Goal: Check status: Check status

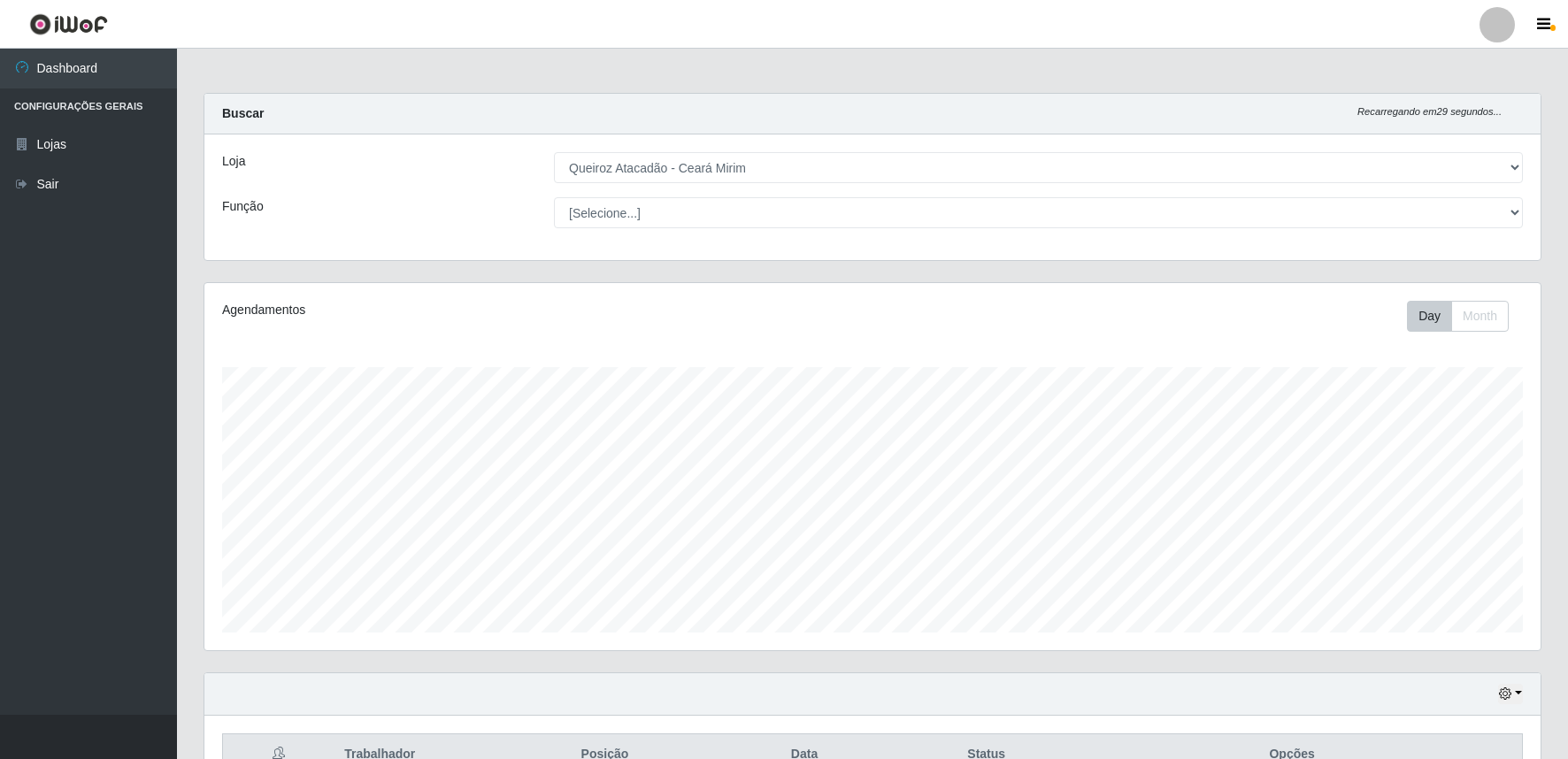
select select "465"
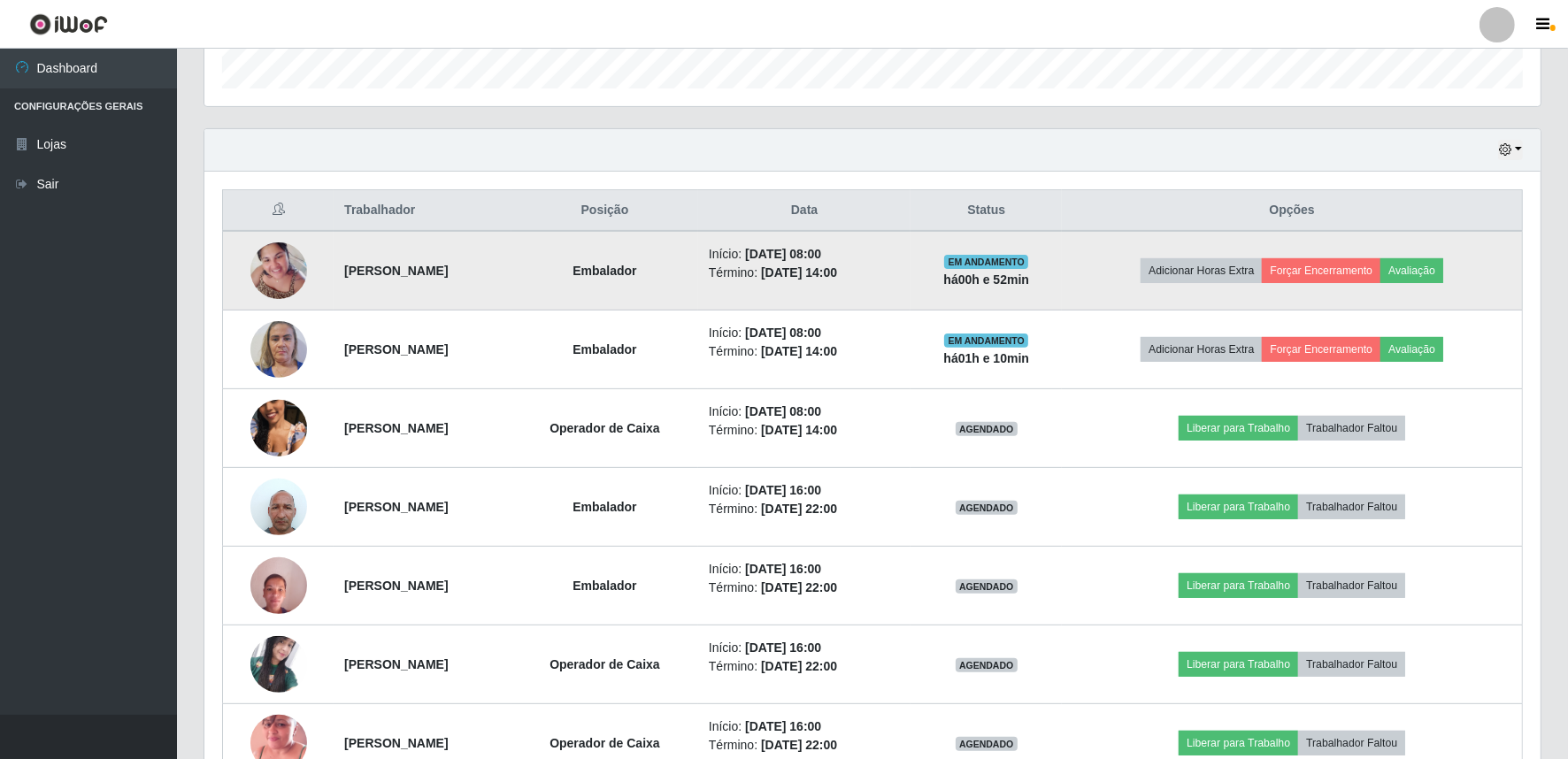
scroll to position [390, 0]
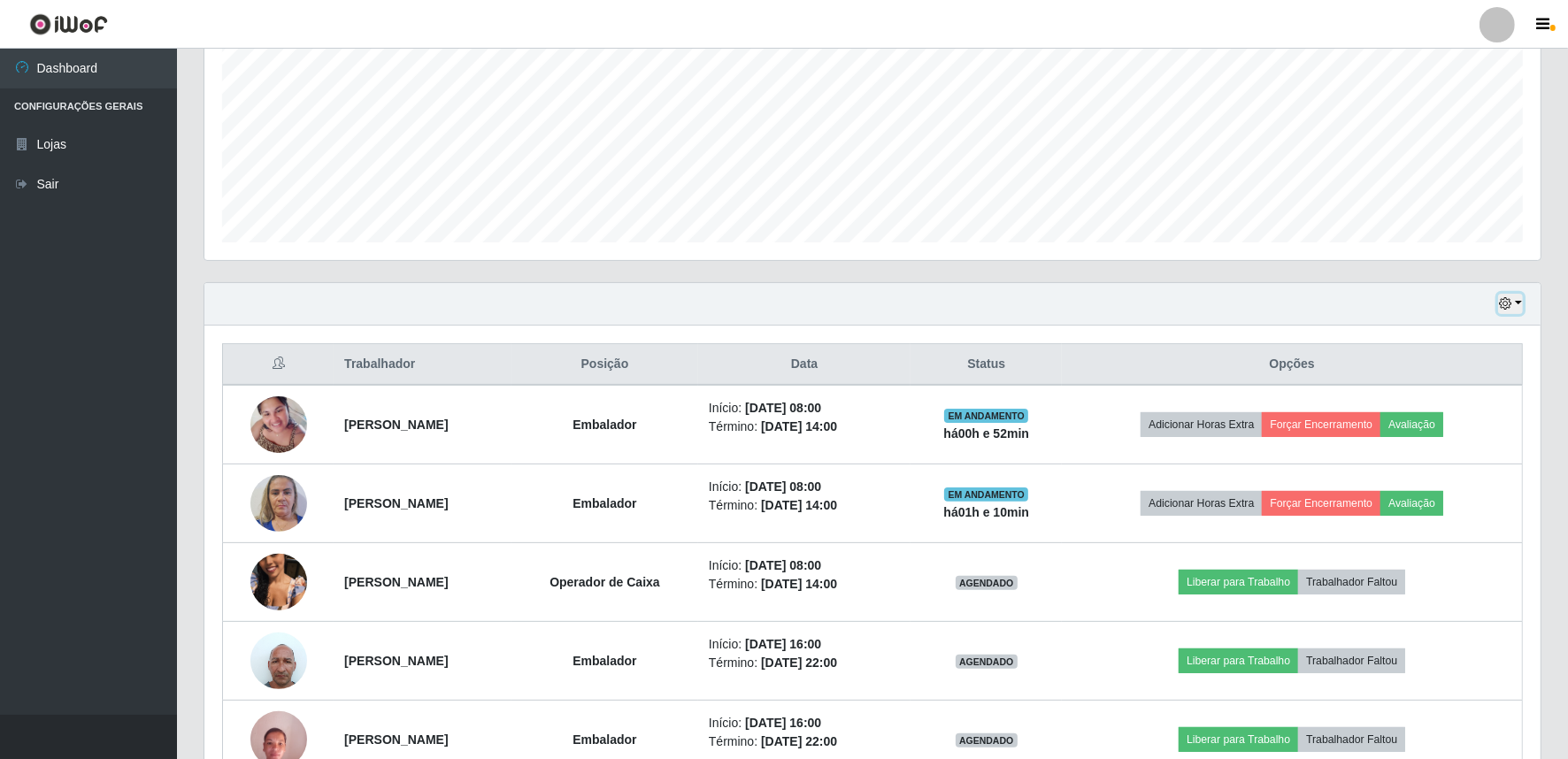
click at [1518, 301] on button "button" at bounding box center [1511, 304] width 24 height 21
click at [1456, 386] on button "1 dia" at bounding box center [1451, 372] width 139 height 37
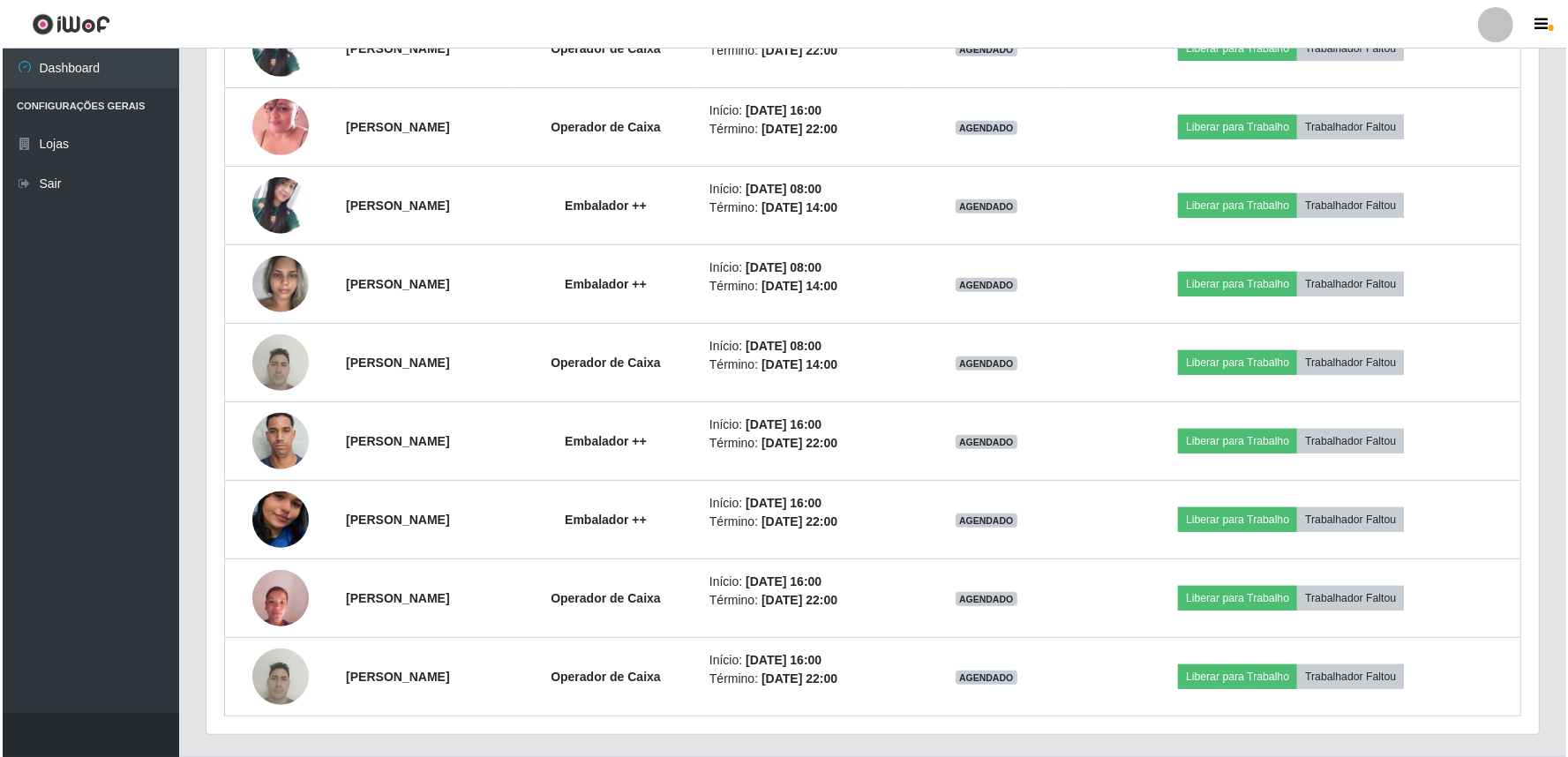
scroll to position [1201, 0]
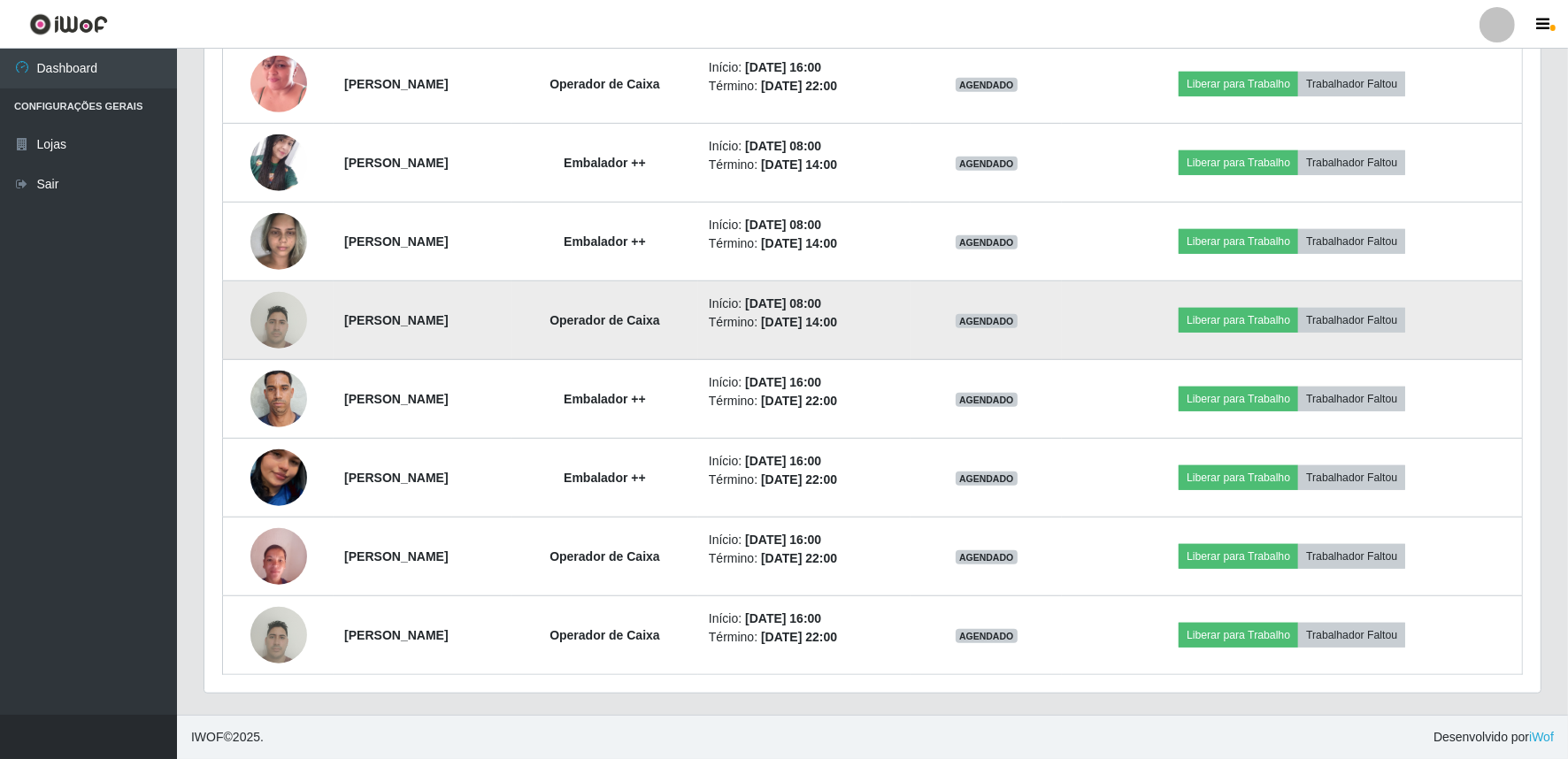
click at [275, 328] on img at bounding box center [279, 320] width 57 height 75
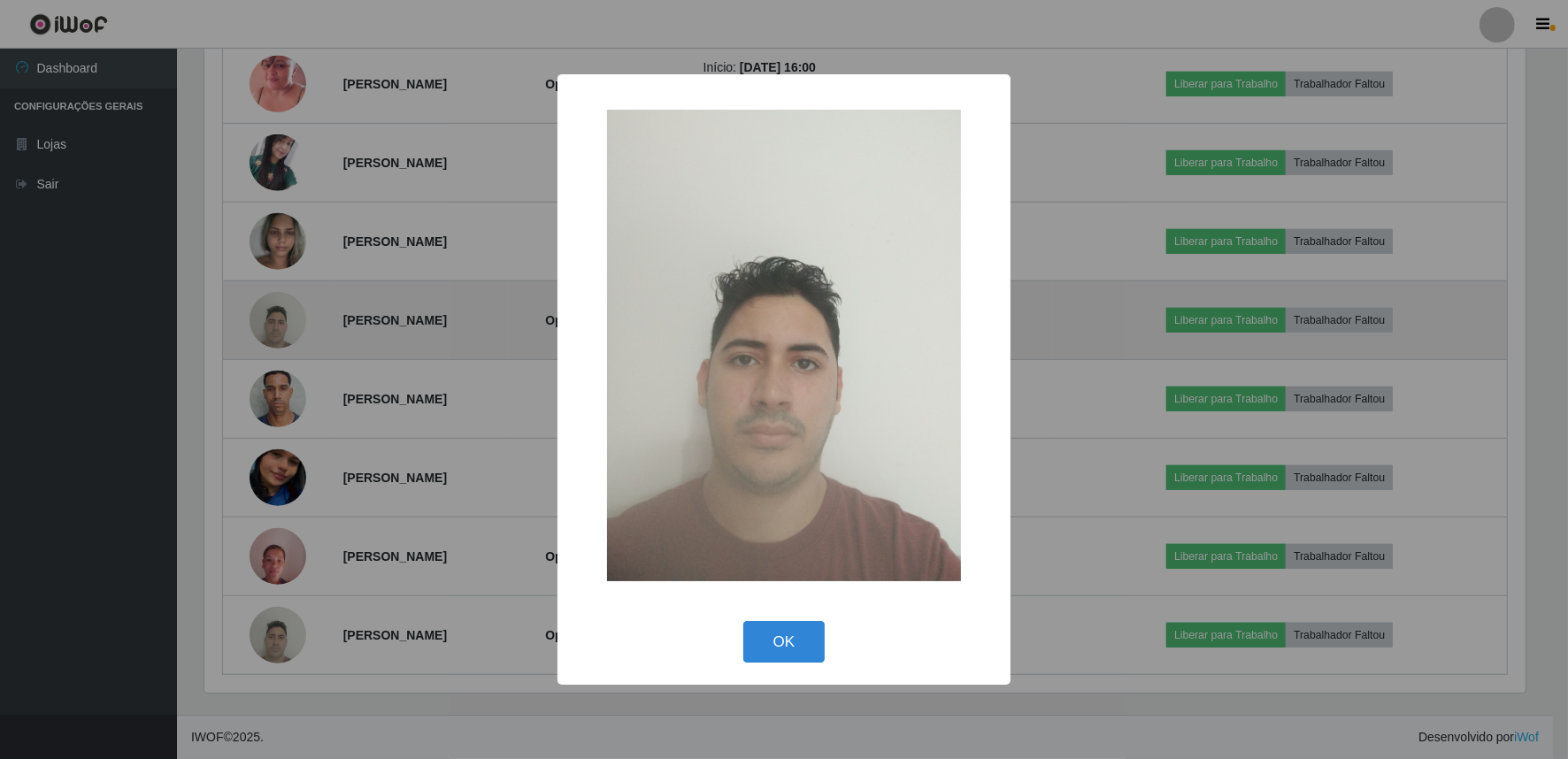
scroll to position [366, 1325]
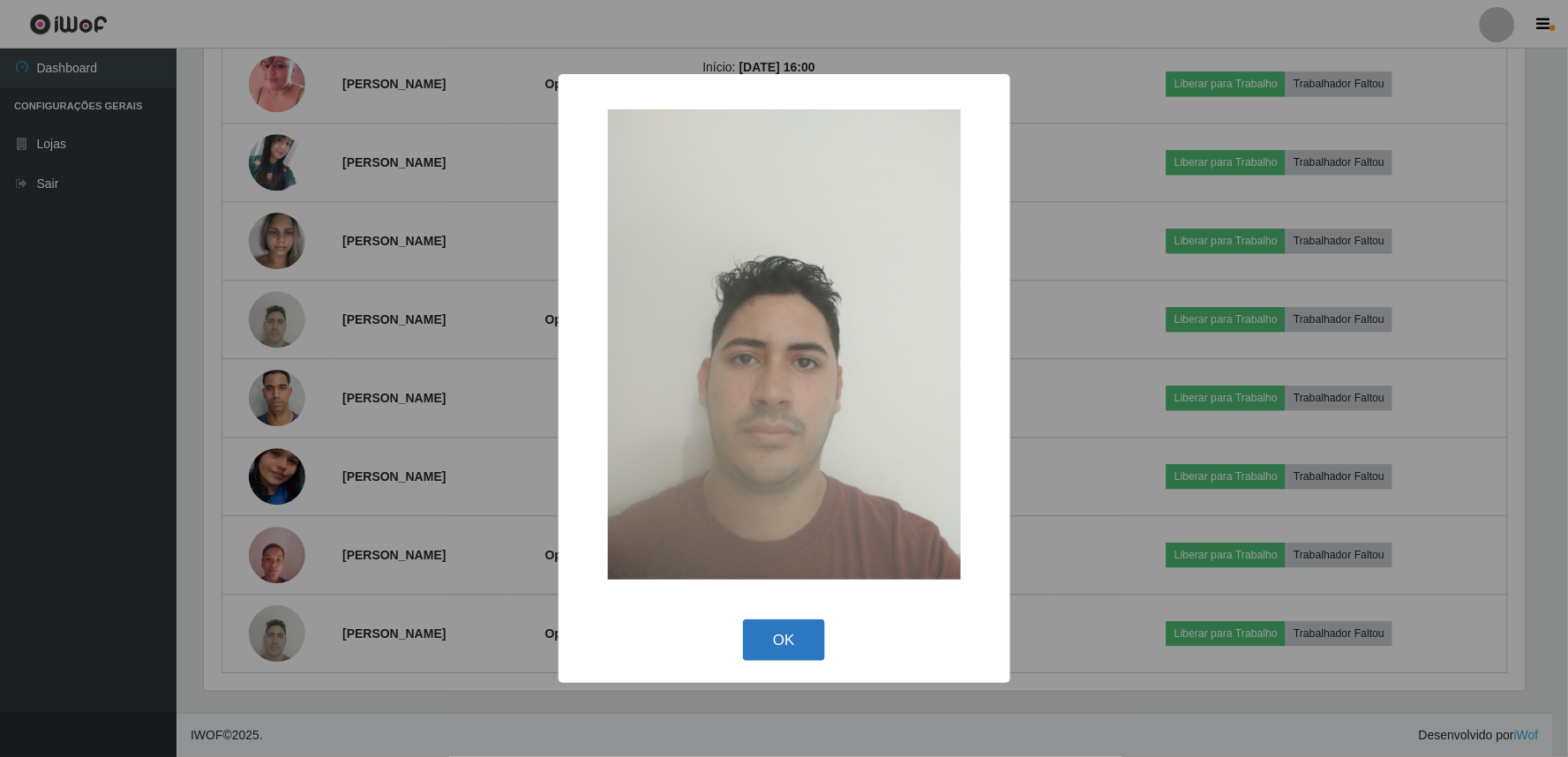
click at [799, 655] on button "OK" at bounding box center [784, 640] width 82 height 41
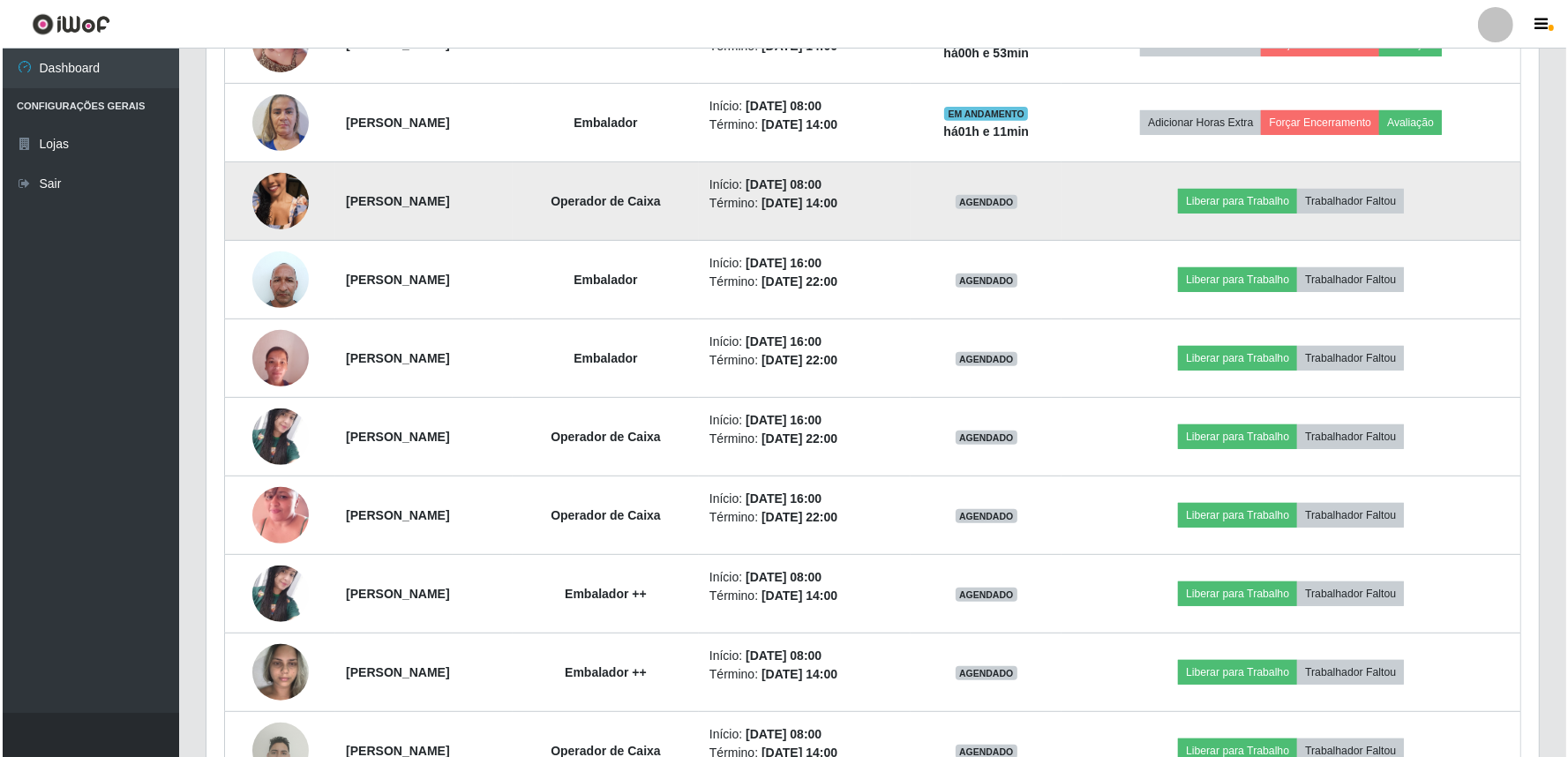
scroll to position [808, 0]
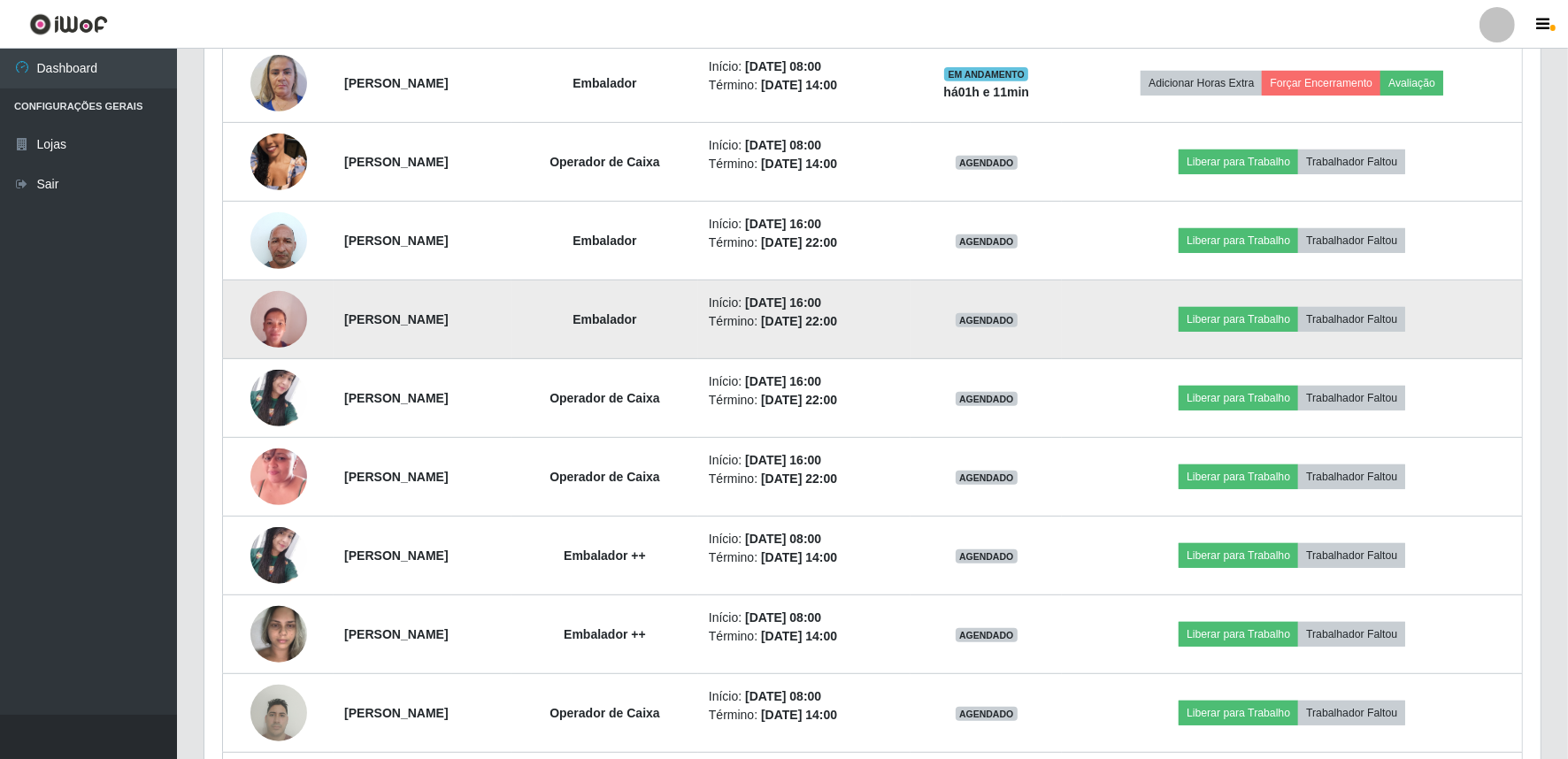
click at [285, 323] on img at bounding box center [279, 319] width 57 height 75
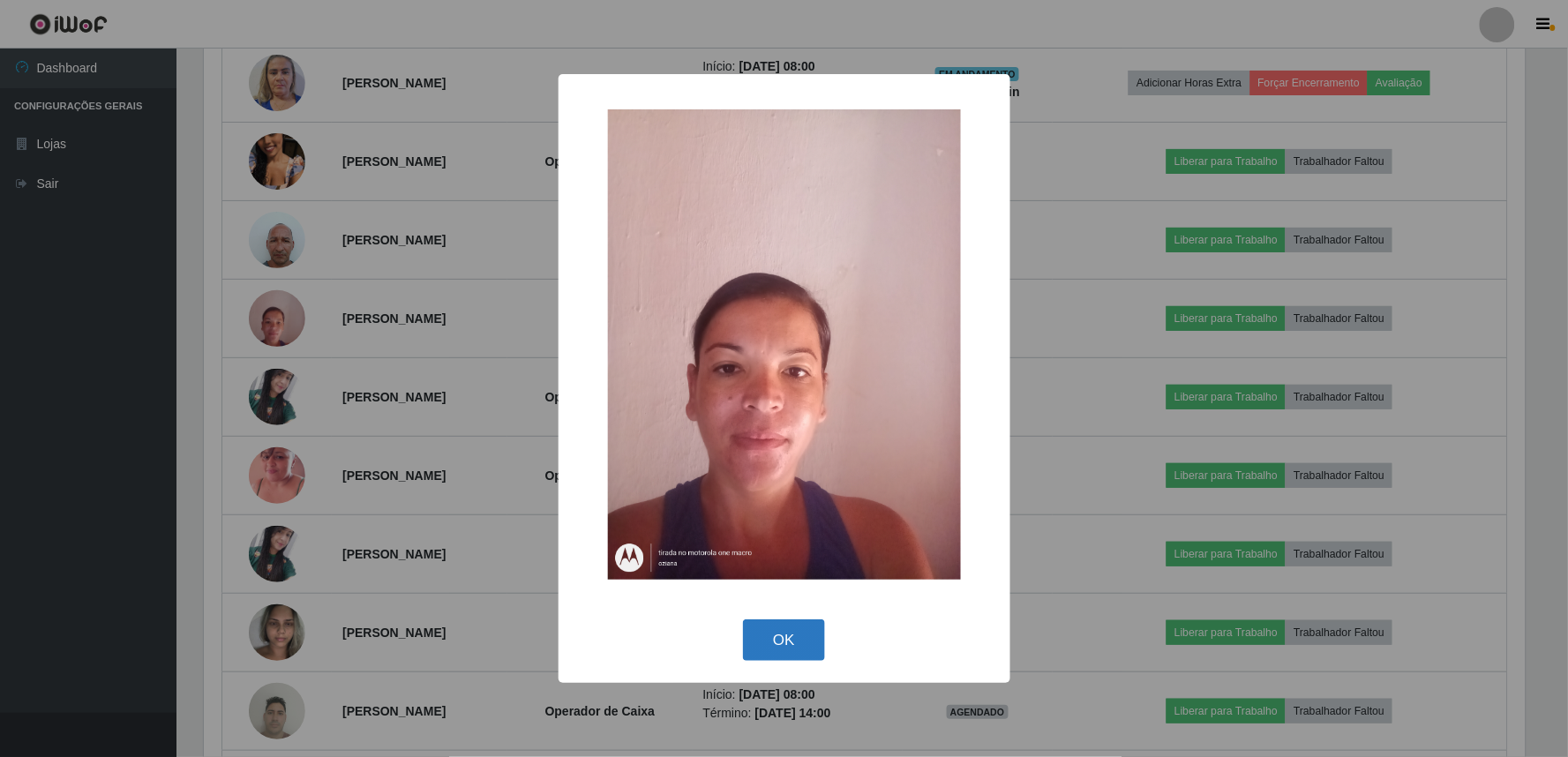
click at [786, 644] on button "OK" at bounding box center [784, 640] width 82 height 41
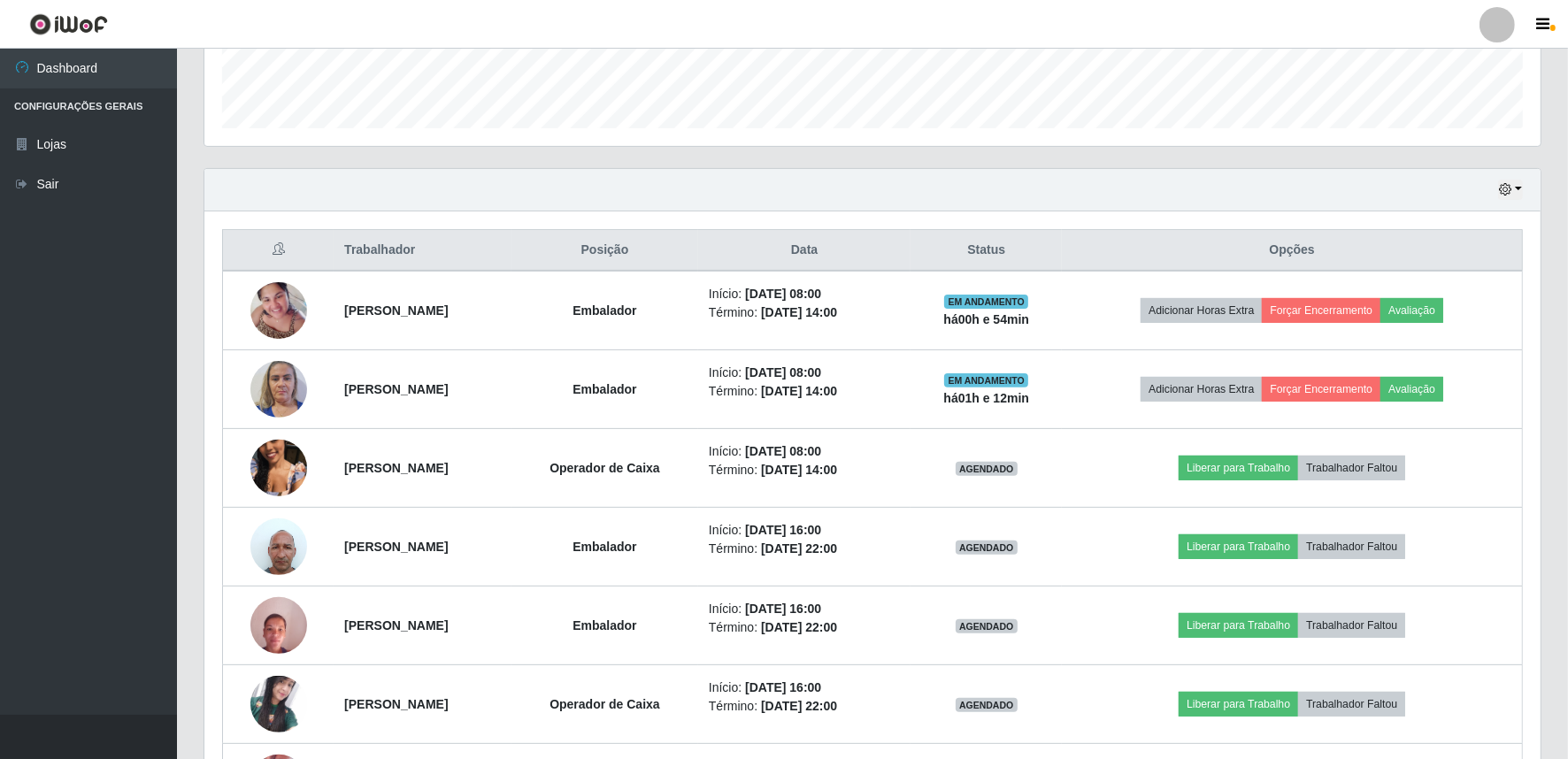
scroll to position [417, 0]
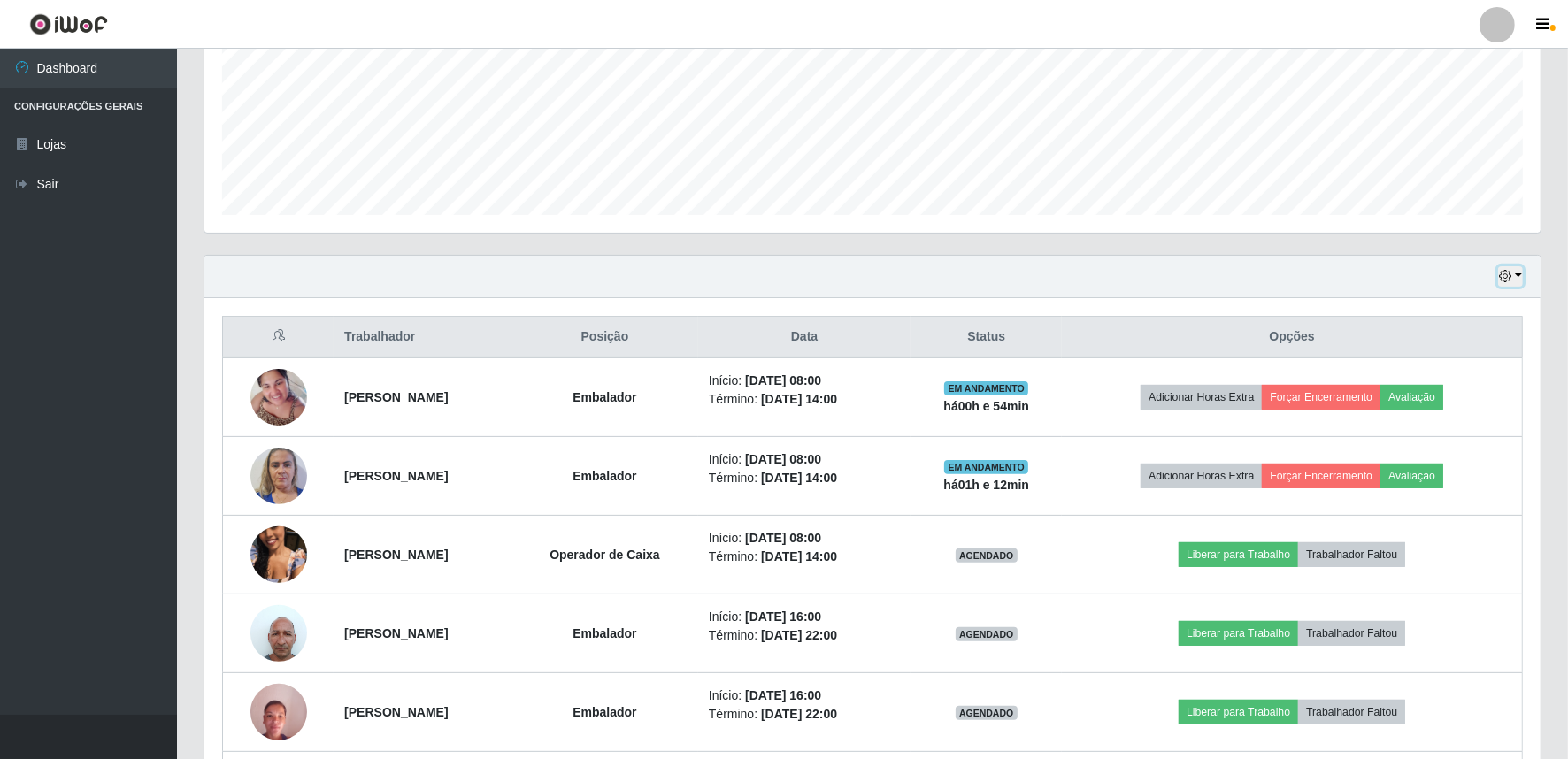
click at [1517, 276] on button "button" at bounding box center [1511, 277] width 24 height 21
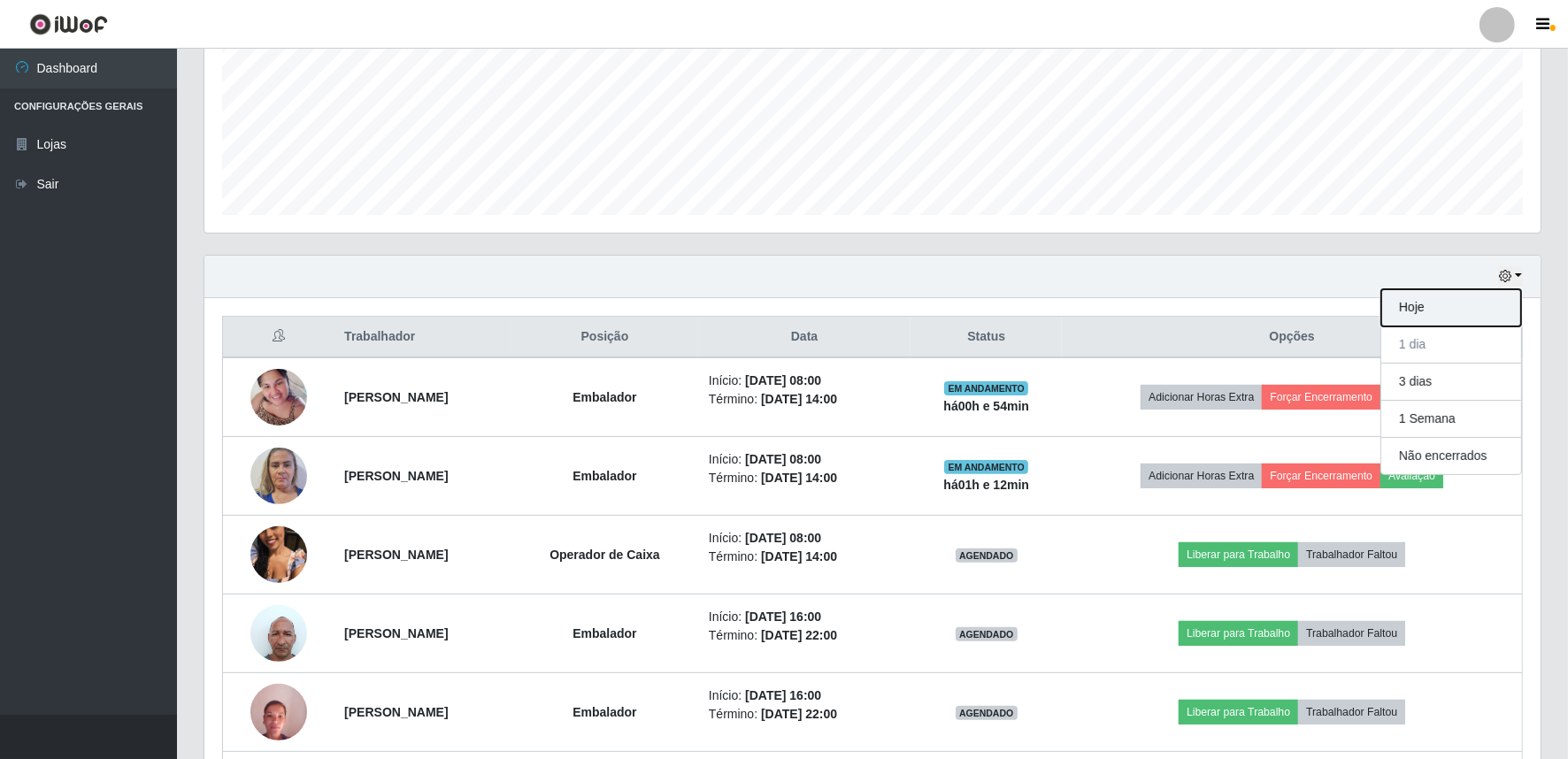
click at [1414, 318] on button "Hoje" at bounding box center [1451, 308] width 139 height 37
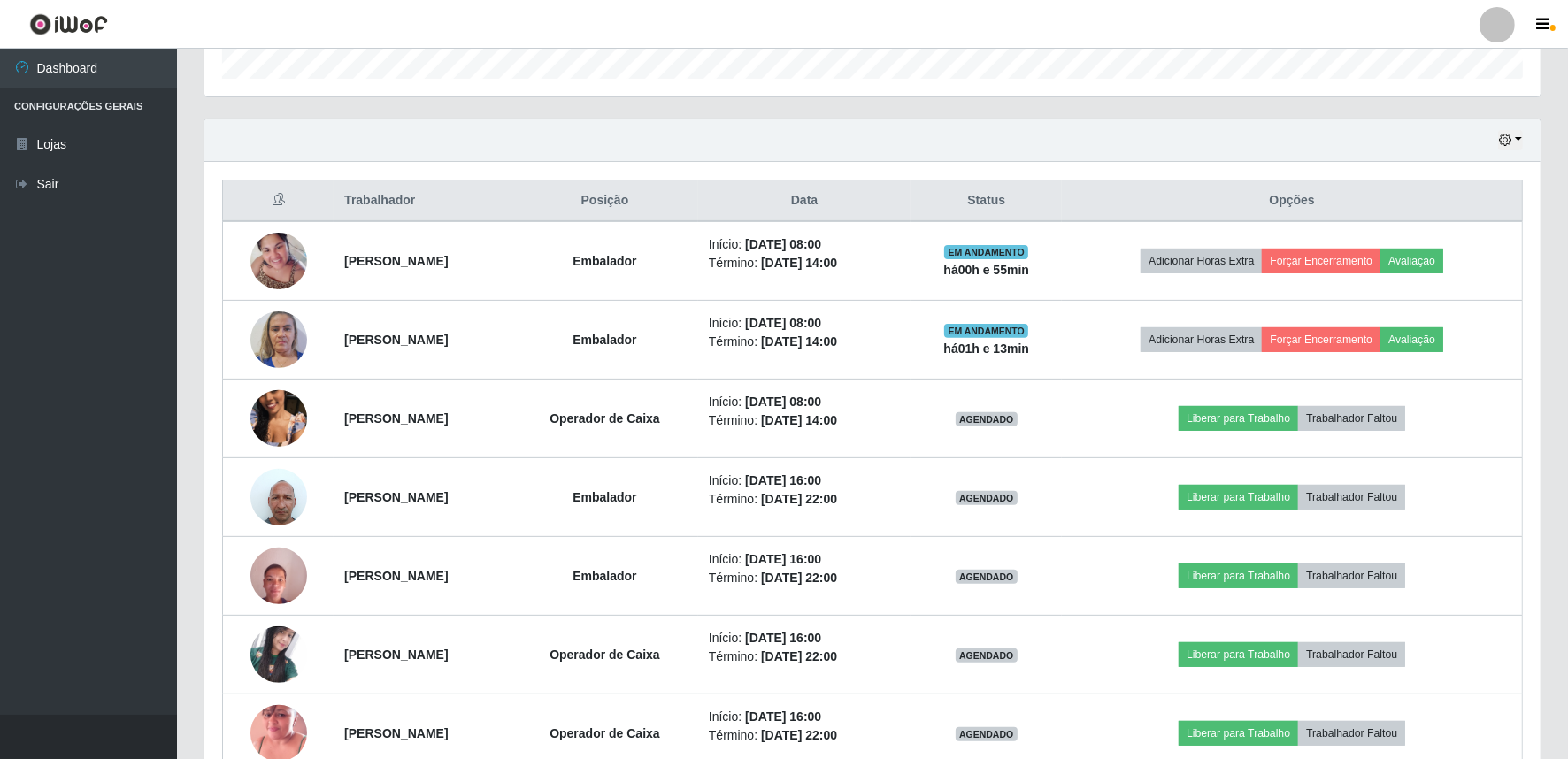
scroll to position [652, 0]
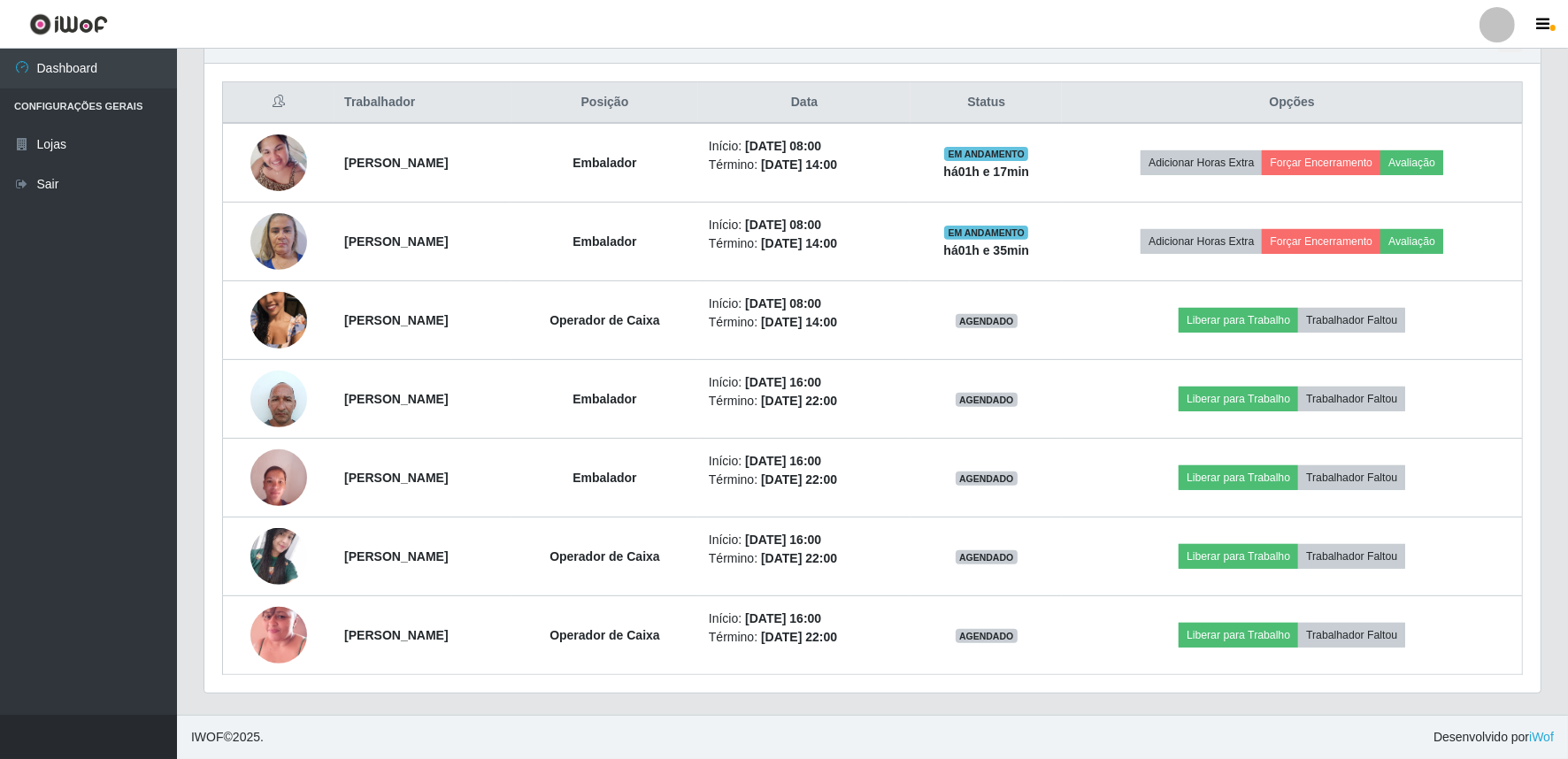
drag, startPoint x: 809, startPoint y: 6, endPoint x: 788, endPoint y: 63, distance: 60.7
click at [809, 6] on header "Perfil Alterar Senha Sair" at bounding box center [784, 24] width 1568 height 49
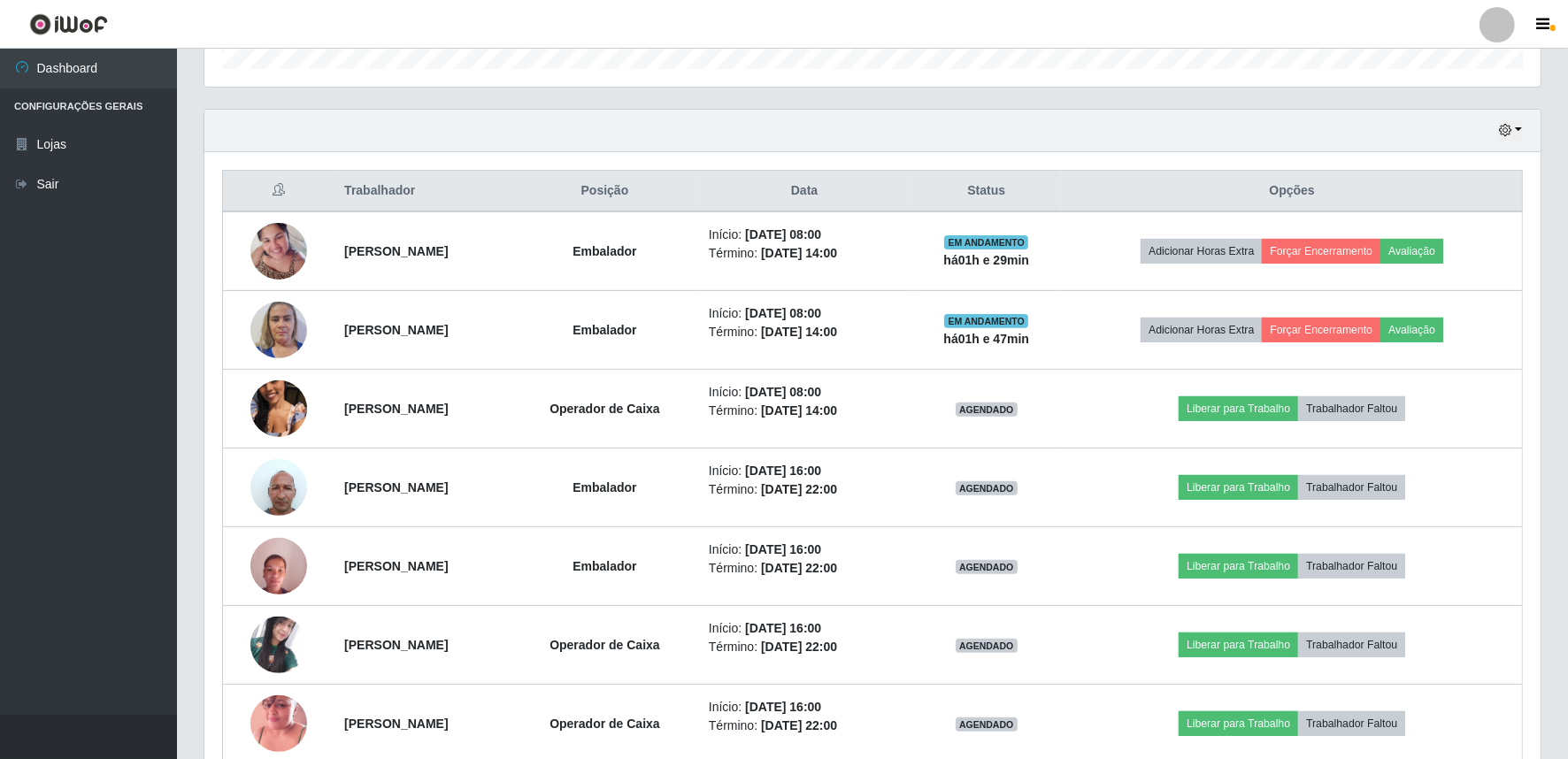
scroll to position [522, 0]
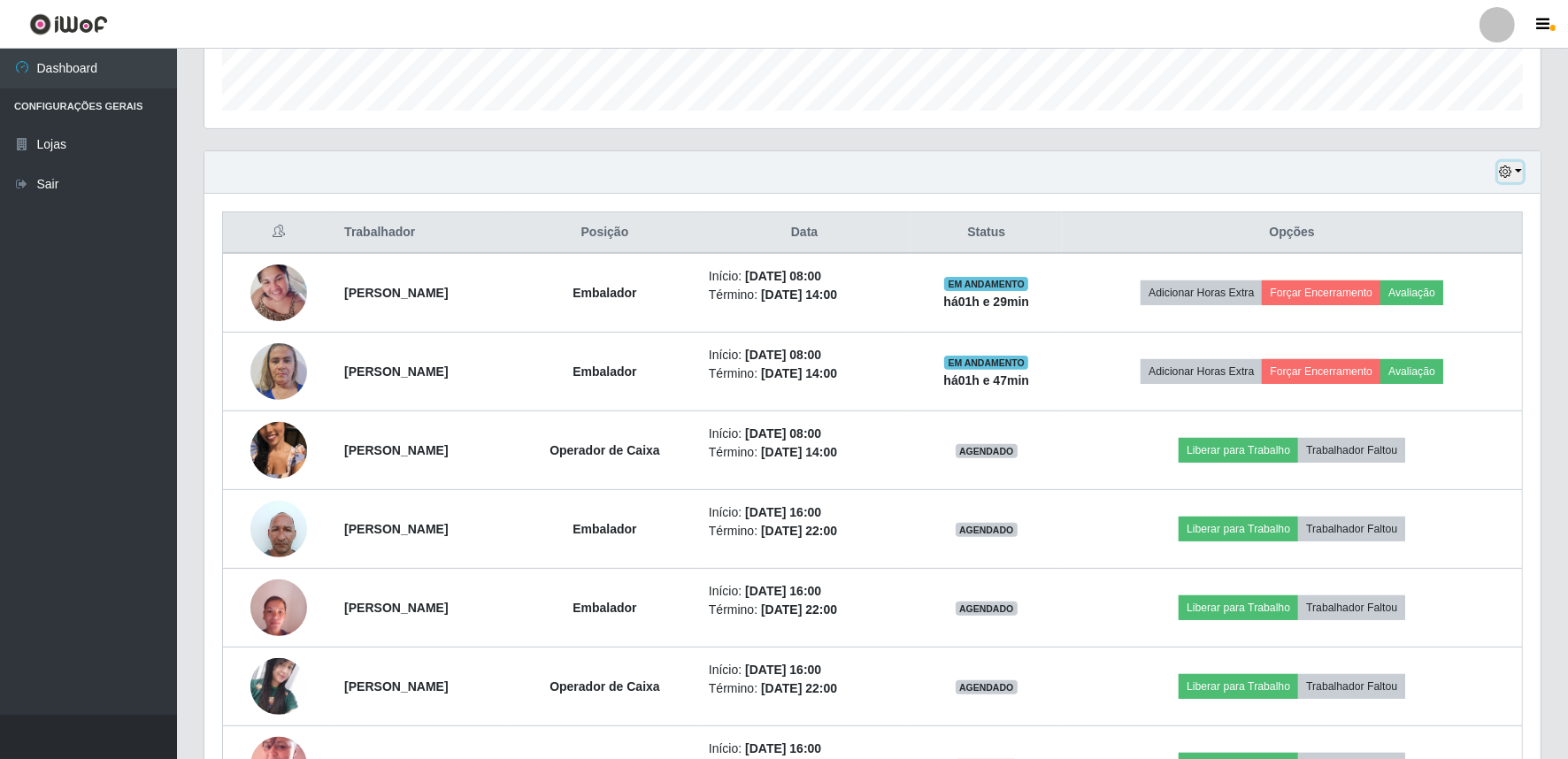
click at [1518, 164] on button "button" at bounding box center [1511, 172] width 24 height 21
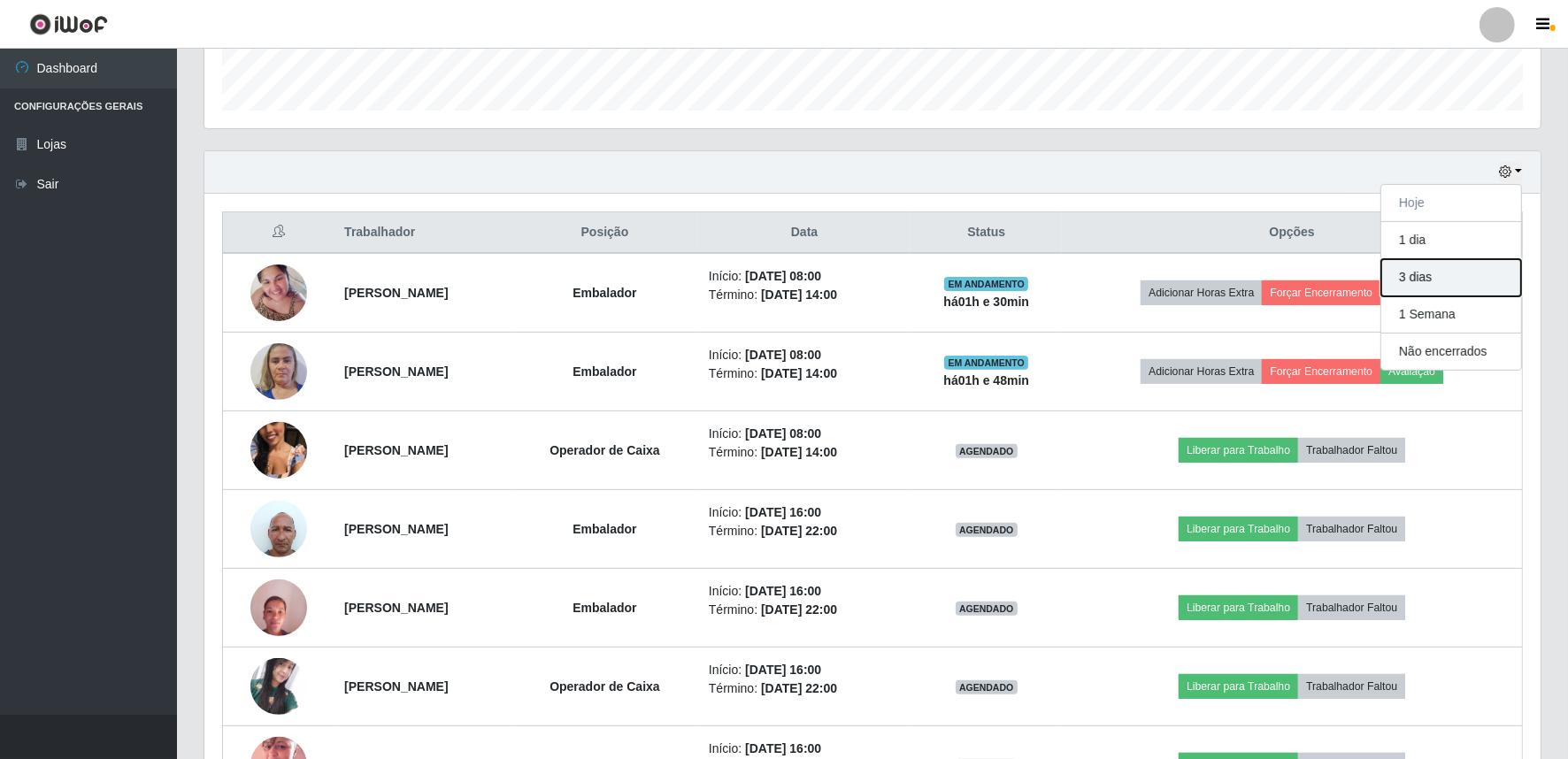
click at [1440, 276] on button "3 dias" at bounding box center [1451, 278] width 139 height 37
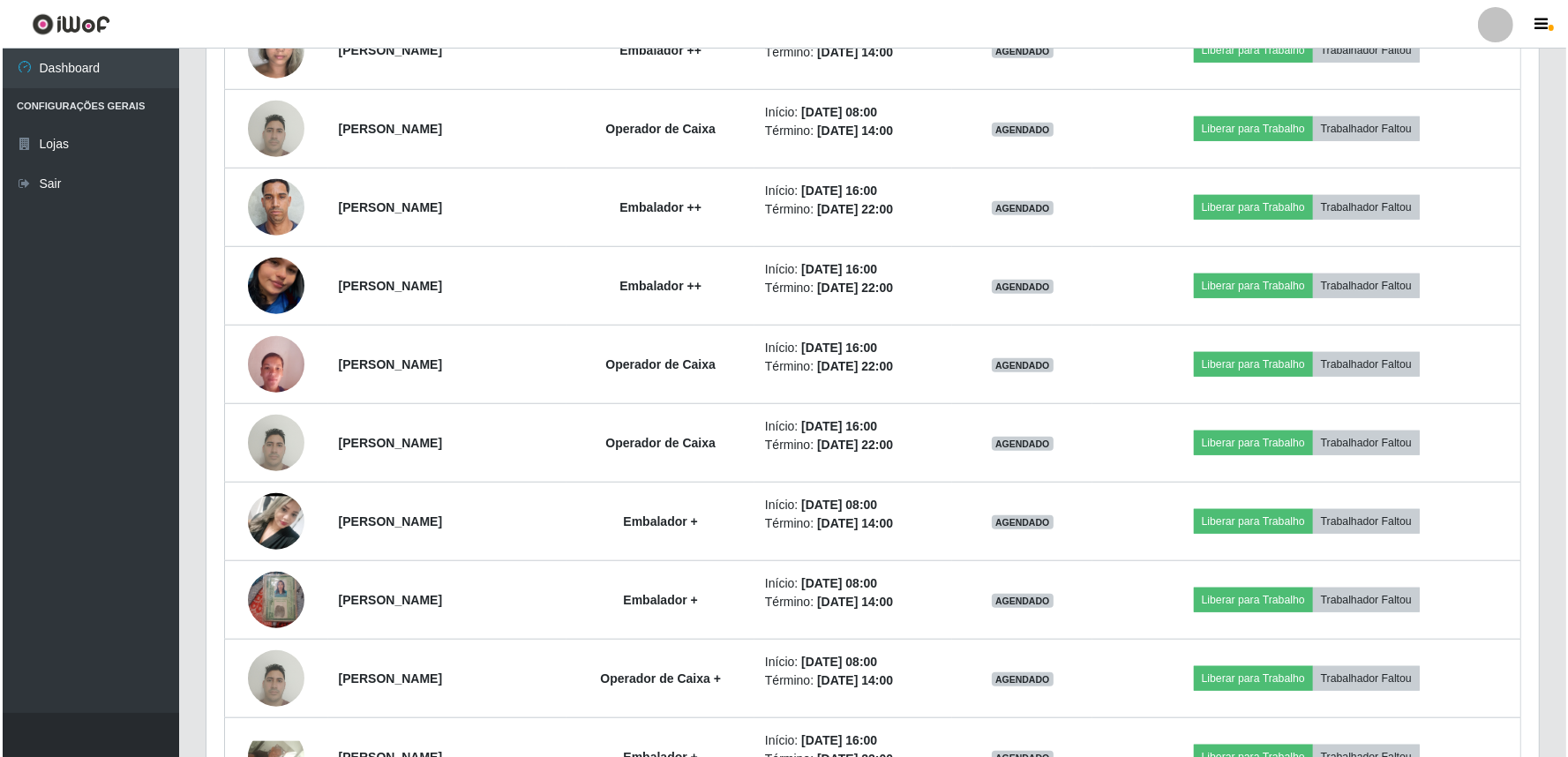
scroll to position [1435, 0]
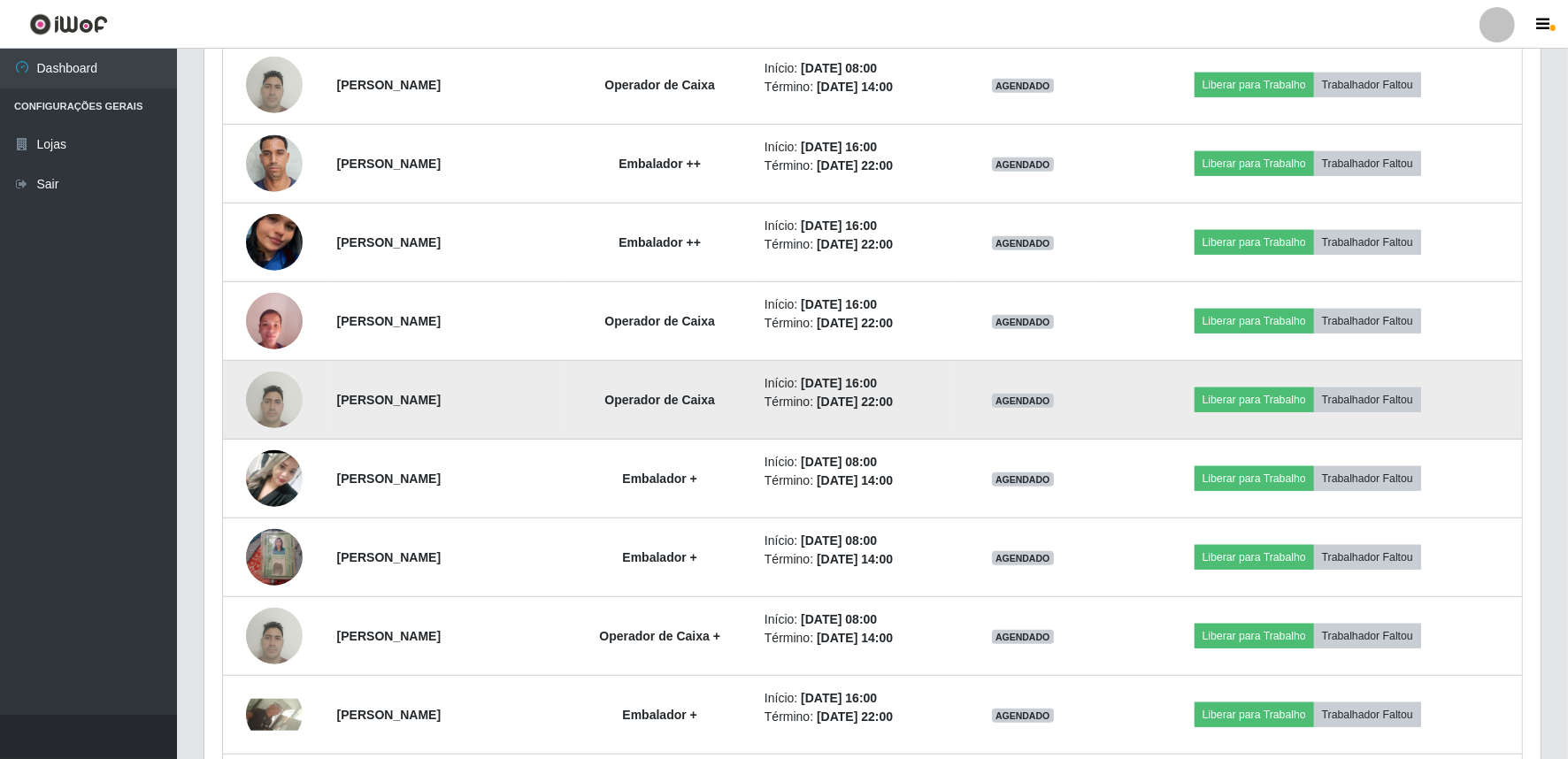
click at [272, 399] on img at bounding box center [274, 400] width 57 height 75
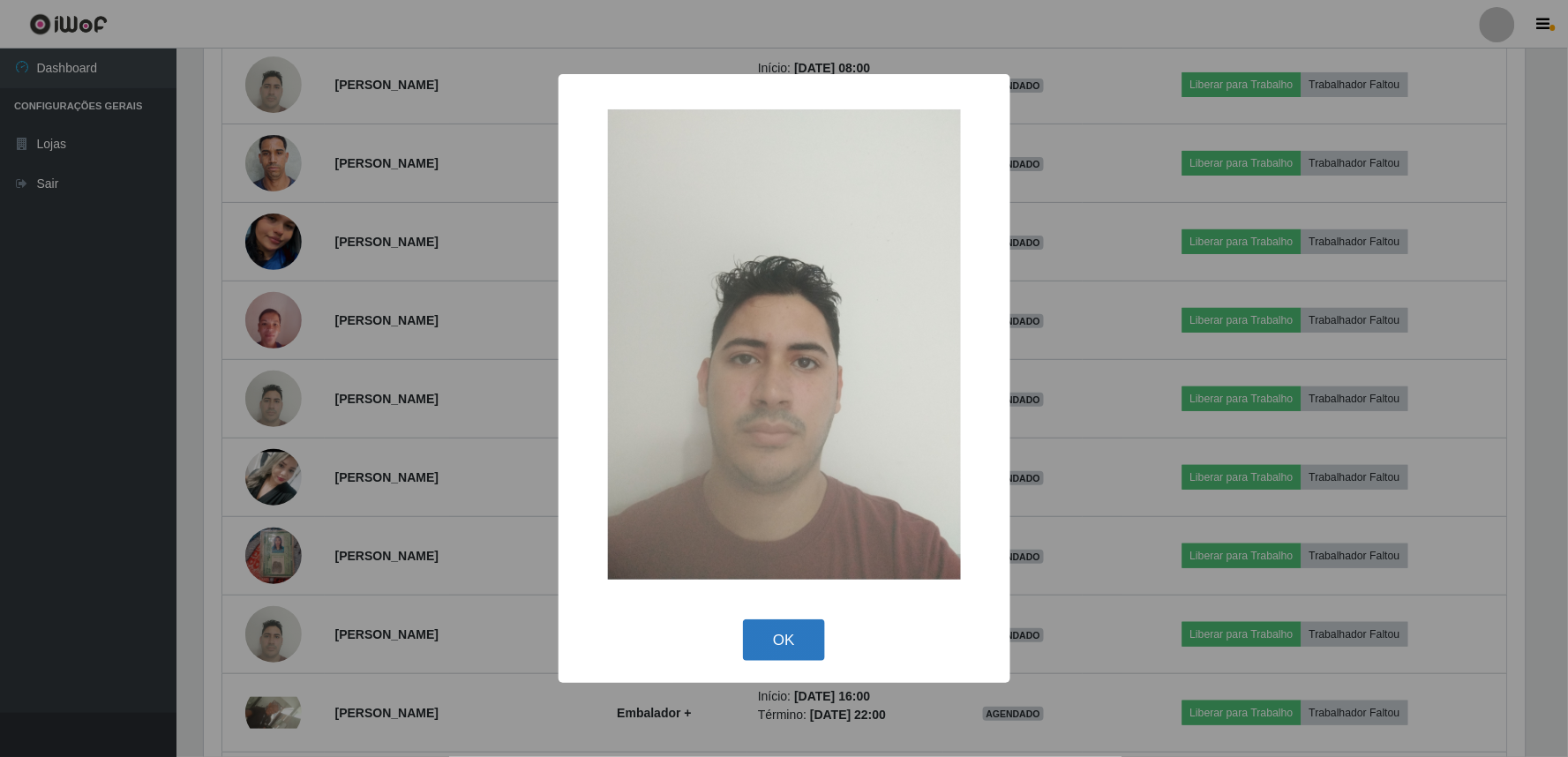
click at [795, 634] on button "OK" at bounding box center [784, 640] width 82 height 41
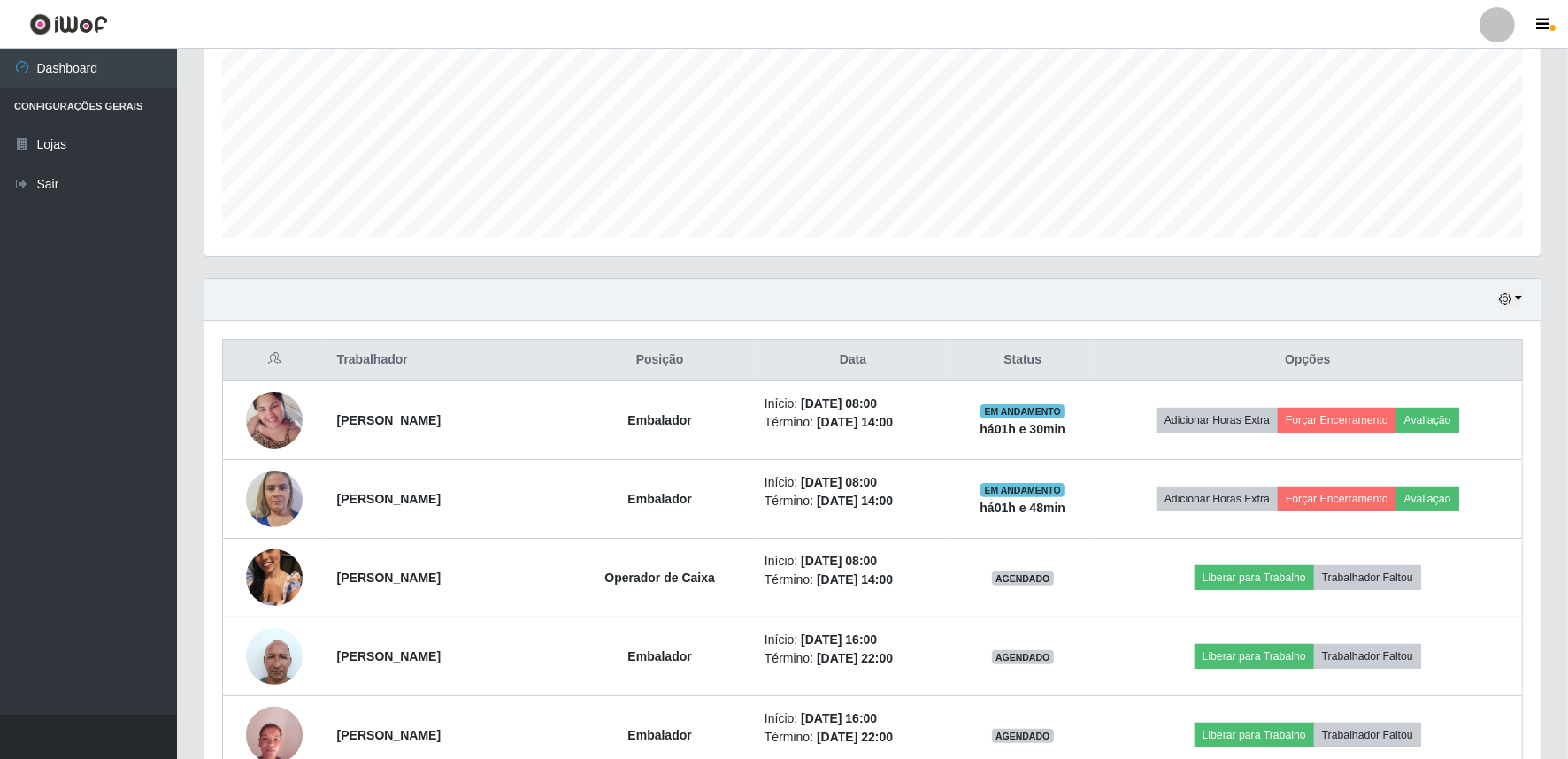
scroll to position [128, 0]
